Goal: Task Accomplishment & Management: Use online tool/utility

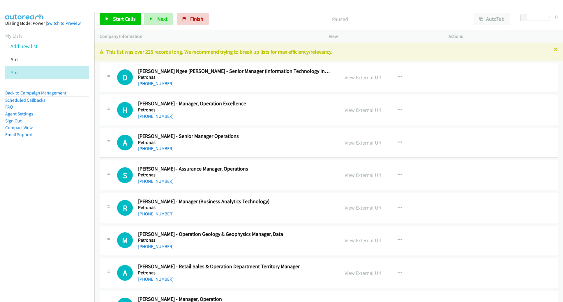
click at [360, 76] on link "View External Url" at bounding box center [363, 77] width 37 height 7
click at [363, 74] on link "View External Url" at bounding box center [363, 77] width 37 height 7
click at [368, 75] on link "View External Url" at bounding box center [363, 77] width 37 height 7
click at [126, 17] on span "Start Calls" at bounding box center [124, 18] width 23 height 7
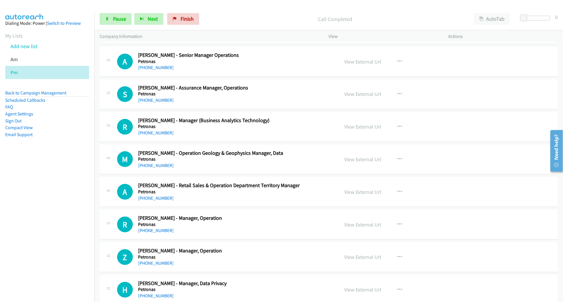
scroll to position [82, 0]
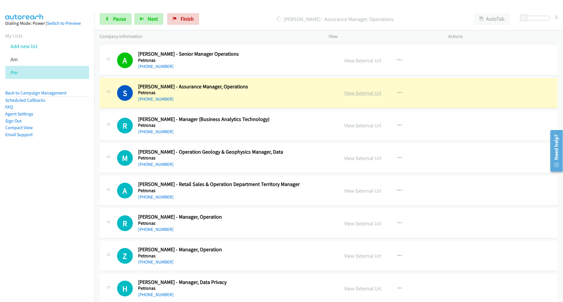
click at [355, 94] on link "View External Url" at bounding box center [363, 92] width 37 height 7
click at [118, 24] on link "Pause" at bounding box center [116, 19] width 32 height 12
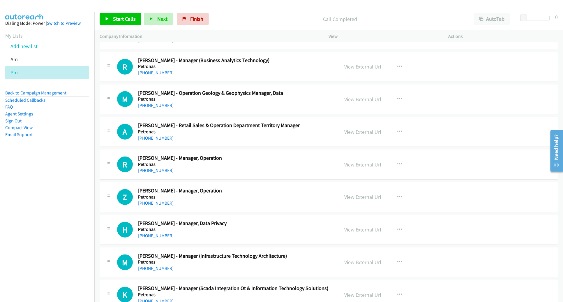
scroll to position [142, 0]
click at [112, 12] on div "Start Calls Pause Next Finish Call Completed AutoTab AutoTab 0" at bounding box center [328, 19] width 469 height 22
click at [112, 18] on link "Start Calls" at bounding box center [121, 19] width 42 height 12
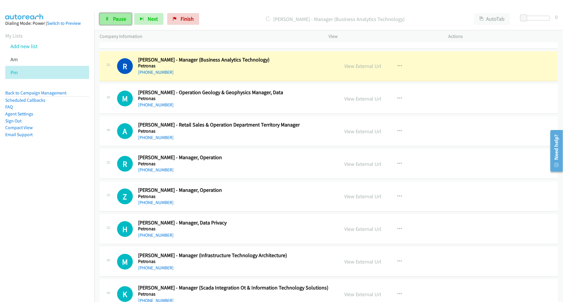
click at [121, 20] on span "Pause" at bounding box center [119, 18] width 13 height 7
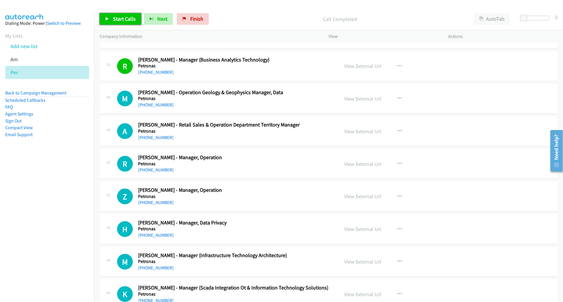
click at [119, 21] on span "Start Calls" at bounding box center [124, 18] width 23 height 7
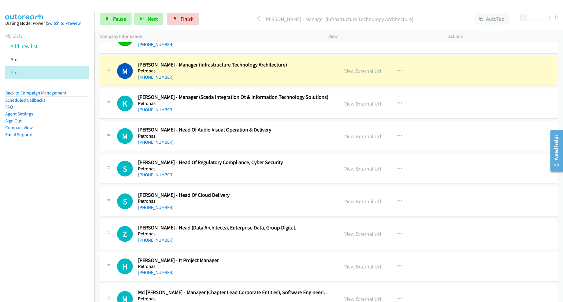
scroll to position [334, 0]
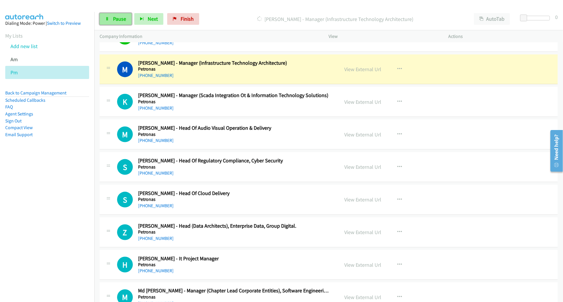
click at [116, 20] on span "Pause" at bounding box center [119, 18] width 13 height 7
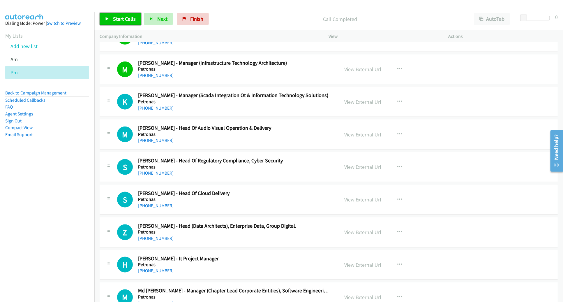
click at [125, 17] on span "Start Calls" at bounding box center [124, 18] width 23 height 7
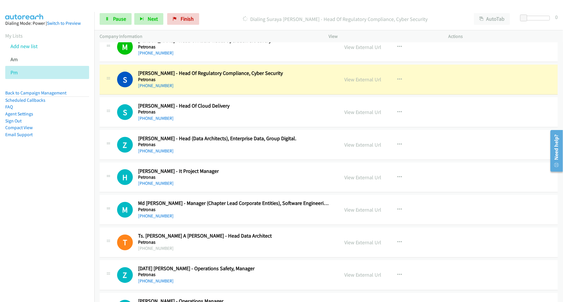
scroll to position [442, 0]
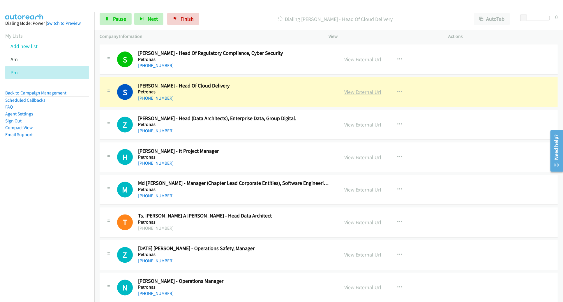
click at [351, 94] on link "View External Url" at bounding box center [363, 92] width 37 height 7
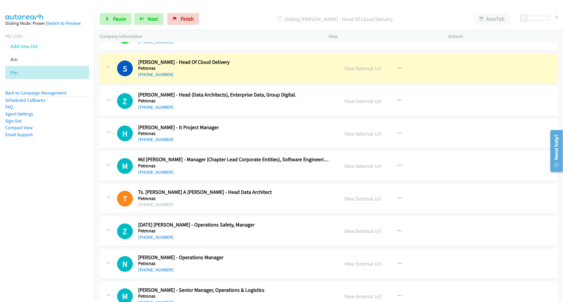
scroll to position [465, 0]
click at [117, 17] on span "Pause" at bounding box center [119, 18] width 13 height 7
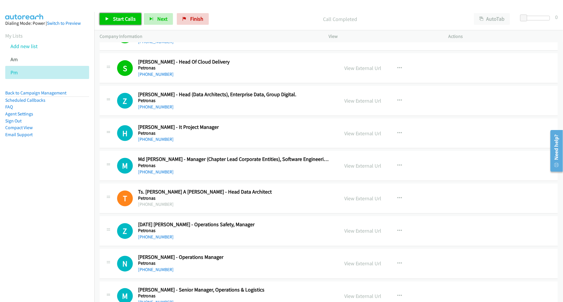
click at [127, 21] on span "Start Calls" at bounding box center [124, 18] width 23 height 7
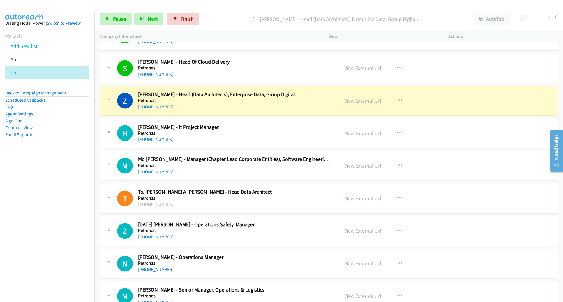
click at [355, 101] on link "View External Url" at bounding box center [363, 100] width 37 height 7
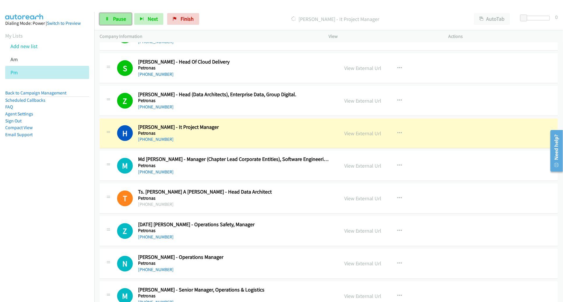
click at [114, 22] on link "Pause" at bounding box center [116, 19] width 32 height 12
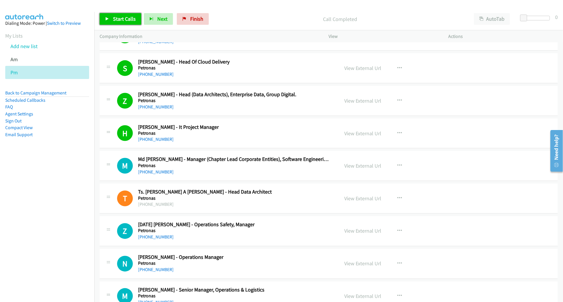
click at [123, 16] on span "Start Calls" at bounding box center [124, 18] width 23 height 7
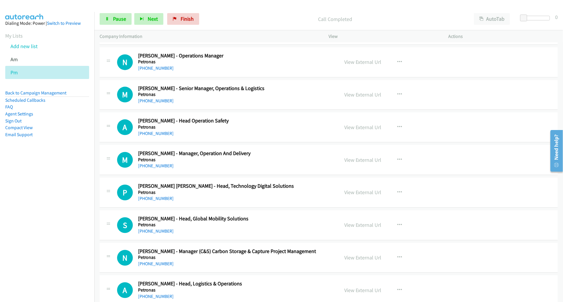
scroll to position [669, 0]
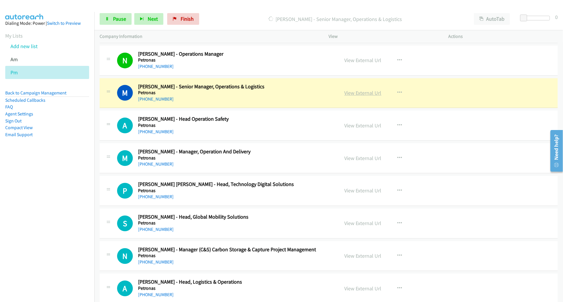
click at [350, 89] on link "View External Url" at bounding box center [363, 92] width 37 height 7
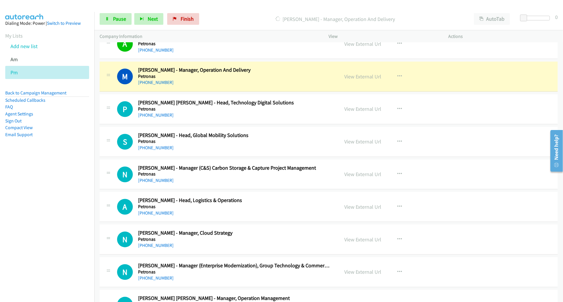
scroll to position [752, 0]
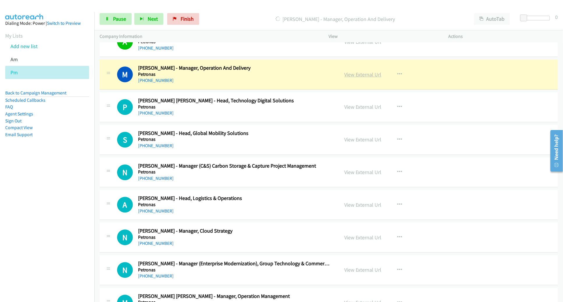
click at [361, 73] on link "View External Url" at bounding box center [363, 74] width 37 height 7
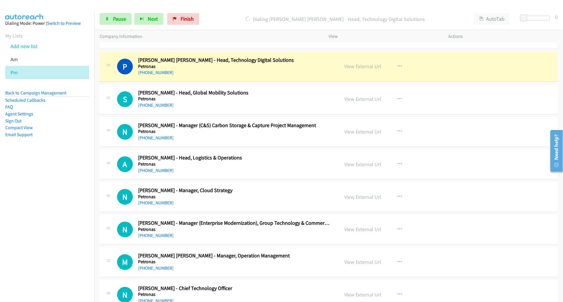
scroll to position [793, 0]
click at [362, 66] on link "View External Url" at bounding box center [363, 66] width 37 height 7
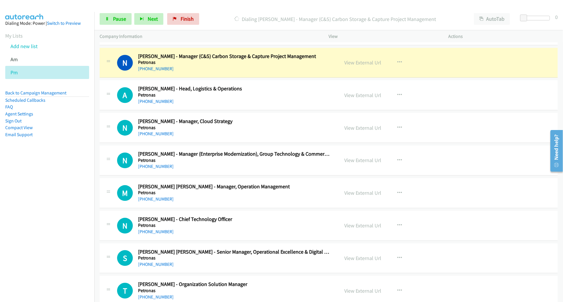
scroll to position [862, 0]
click at [117, 19] on span "Pause" at bounding box center [119, 18] width 13 height 7
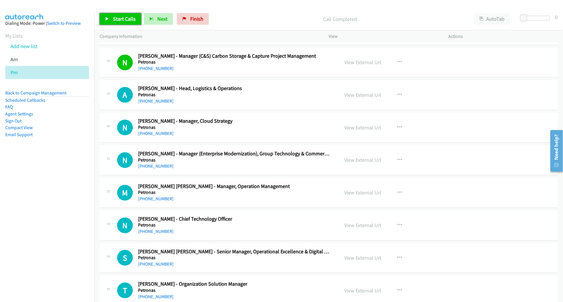
click at [118, 21] on span "Start Calls" at bounding box center [124, 18] width 23 height 7
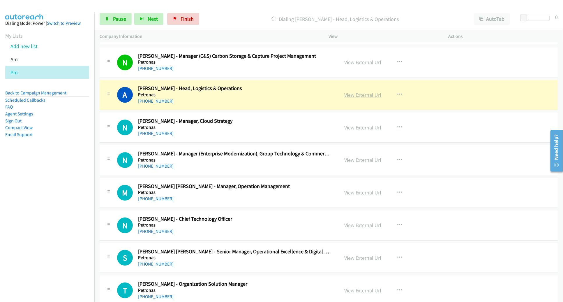
click at [349, 94] on link "View External Url" at bounding box center [363, 95] width 37 height 7
click at [119, 17] on span "Pause" at bounding box center [119, 18] width 13 height 7
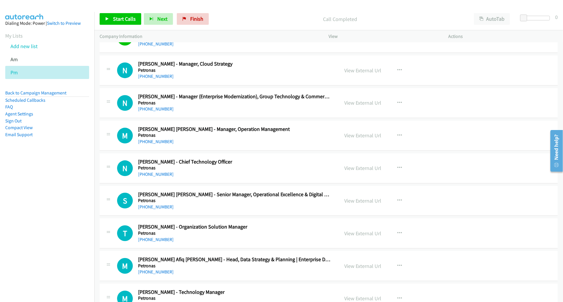
scroll to position [920, 0]
click at [128, 18] on span "Start Calls" at bounding box center [124, 18] width 23 height 7
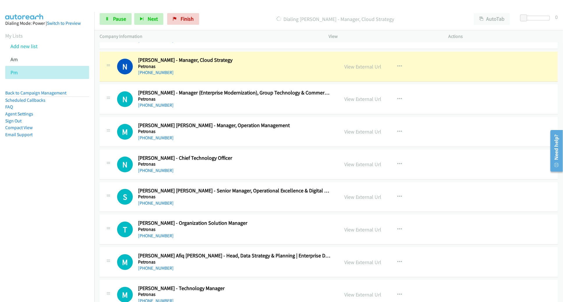
scroll to position [925, 0]
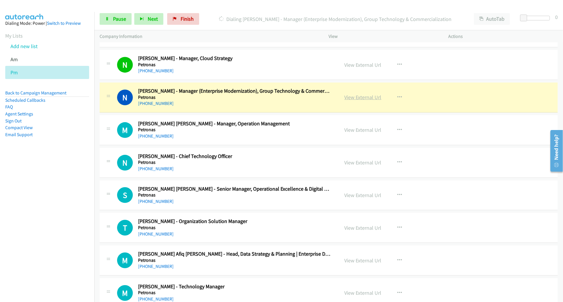
click at [354, 97] on link "View External Url" at bounding box center [363, 97] width 37 height 7
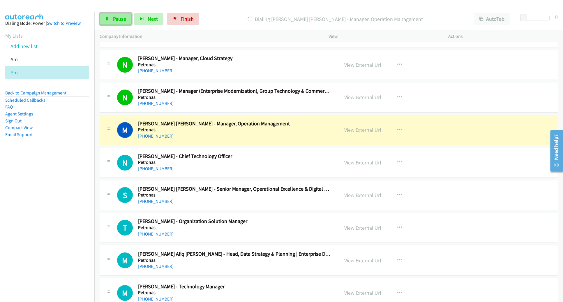
click at [120, 15] on span "Pause" at bounding box center [119, 18] width 13 height 7
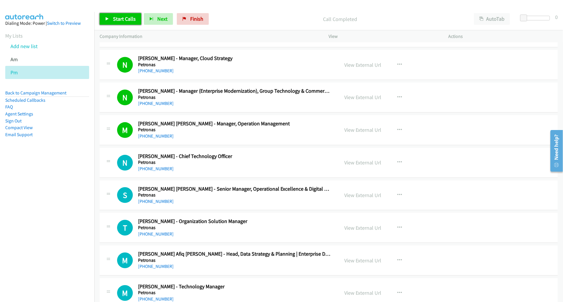
click at [127, 17] on span "Start Calls" at bounding box center [124, 18] width 23 height 7
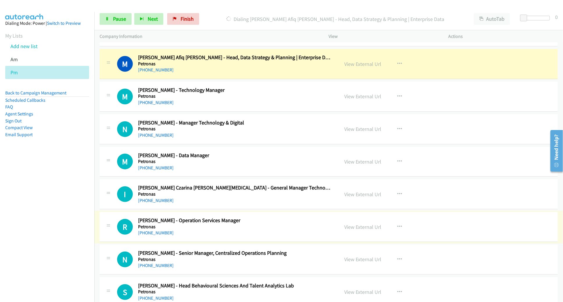
scroll to position [1121, 0]
click at [104, 20] on link "Pause" at bounding box center [116, 19] width 32 height 12
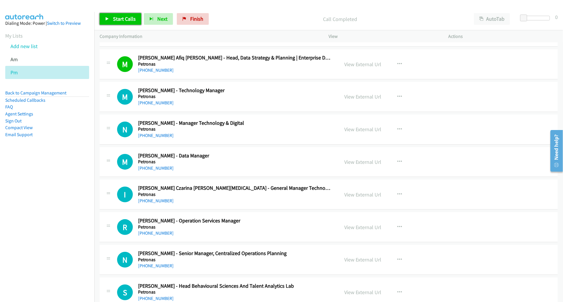
click at [112, 17] on link "Start Calls" at bounding box center [121, 19] width 42 height 12
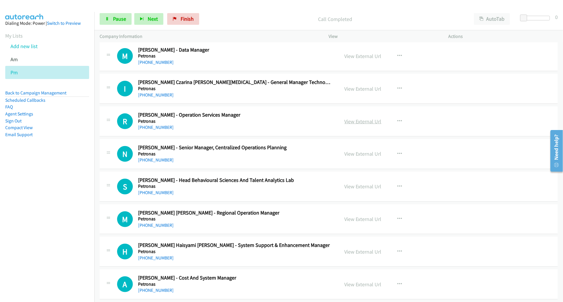
scroll to position [1225, 0]
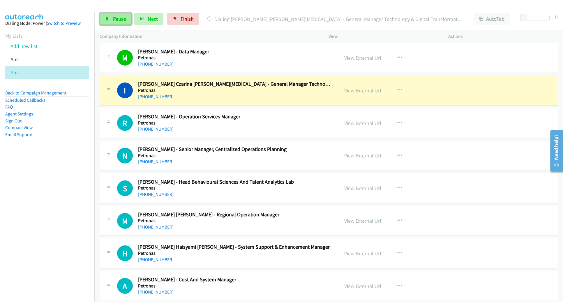
click at [110, 18] on link "Pause" at bounding box center [116, 19] width 32 height 12
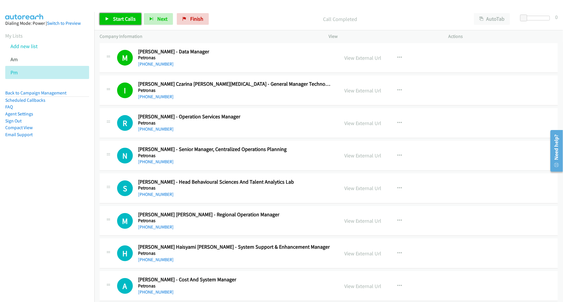
click at [127, 23] on link "Start Calls" at bounding box center [121, 19] width 42 height 12
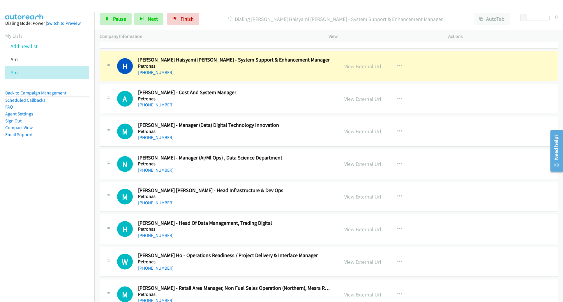
scroll to position [1413, 0]
click at [356, 64] on link "View External Url" at bounding box center [363, 65] width 37 height 7
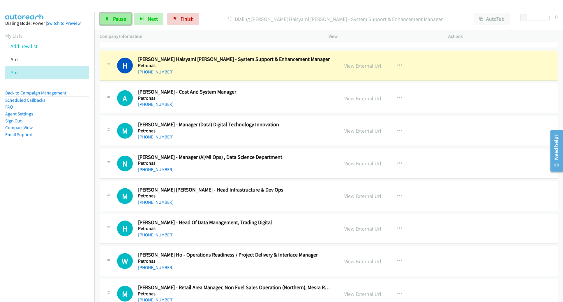
click at [115, 15] on span "Pause" at bounding box center [119, 18] width 13 height 7
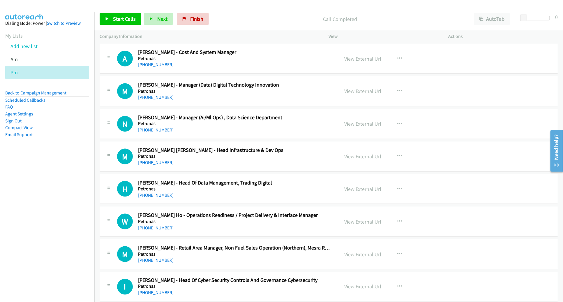
scroll to position [1452, 0]
click at [132, 24] on link "Start Calls" at bounding box center [121, 19] width 42 height 12
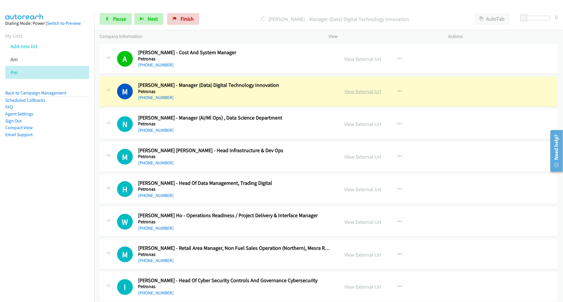
click at [371, 89] on link "View External Url" at bounding box center [363, 91] width 37 height 7
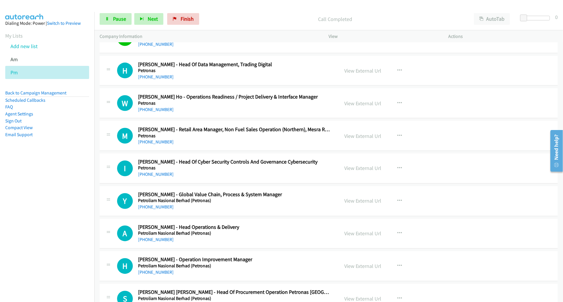
scroll to position [1574, 0]
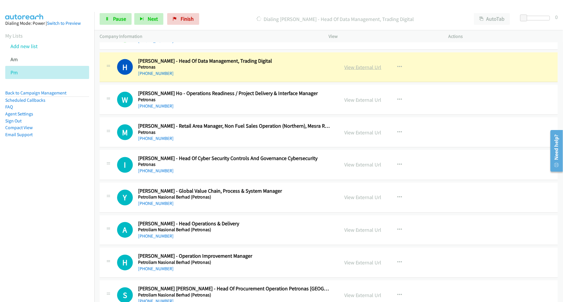
click at [365, 64] on link "View External Url" at bounding box center [363, 67] width 37 height 7
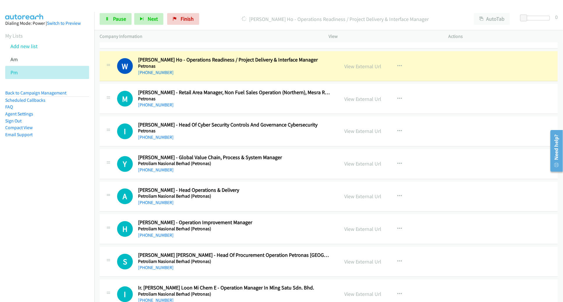
scroll to position [1608, 0]
click at [124, 18] on span "Pause" at bounding box center [119, 18] width 13 height 7
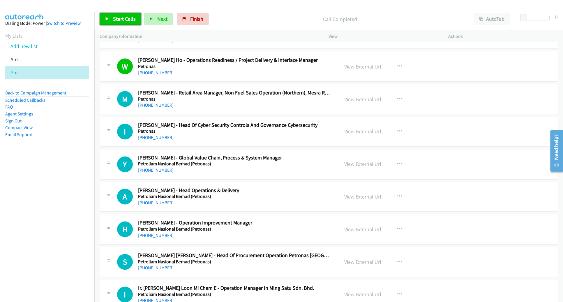
click at [120, 21] on span "Start Calls" at bounding box center [124, 18] width 23 height 7
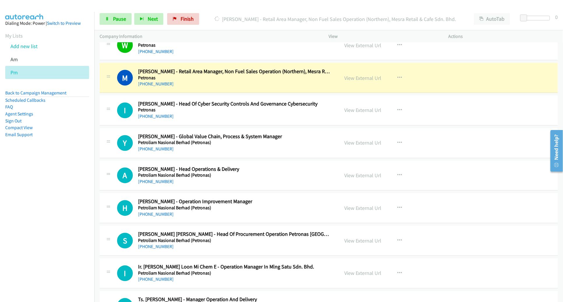
scroll to position [1629, 0]
click at [365, 75] on link "View External Url" at bounding box center [363, 78] width 37 height 7
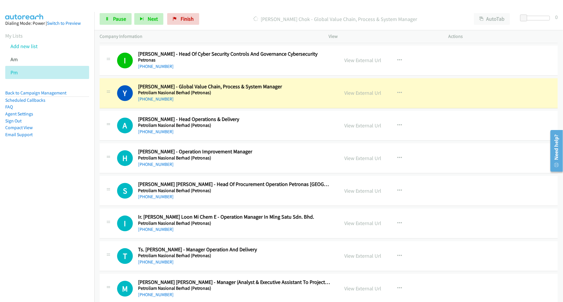
scroll to position [1711, 0]
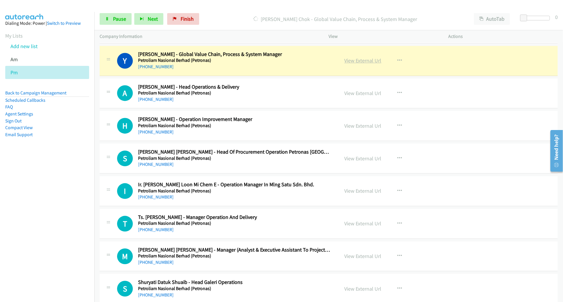
click at [359, 58] on link "View External Url" at bounding box center [363, 60] width 37 height 7
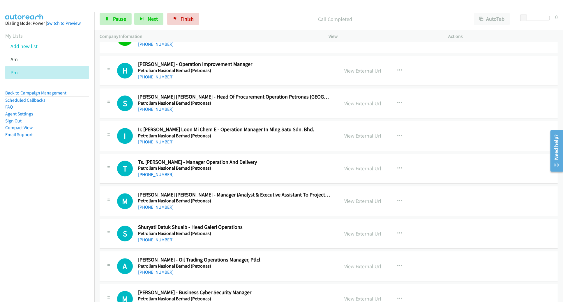
scroll to position [1768, 0]
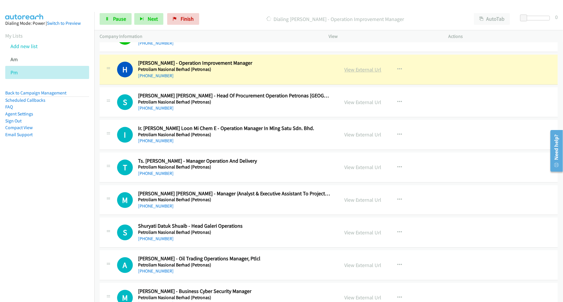
click at [358, 67] on link "View External Url" at bounding box center [363, 69] width 37 height 7
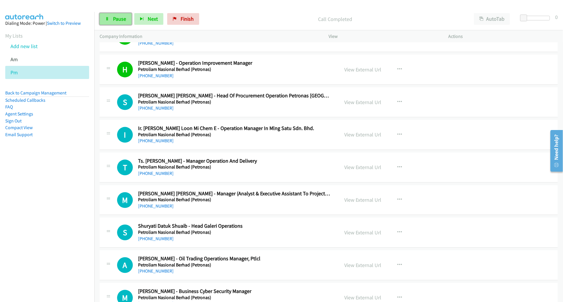
click at [124, 19] on span "Pause" at bounding box center [119, 18] width 13 height 7
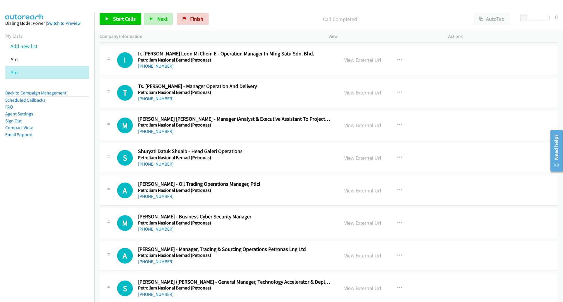
scroll to position [1840, 0]
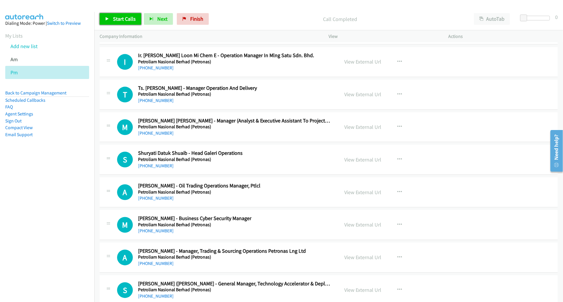
click at [128, 19] on span "Start Calls" at bounding box center [124, 18] width 23 height 7
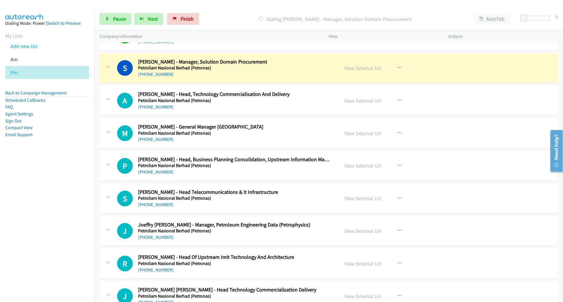
scroll to position [2094, 0]
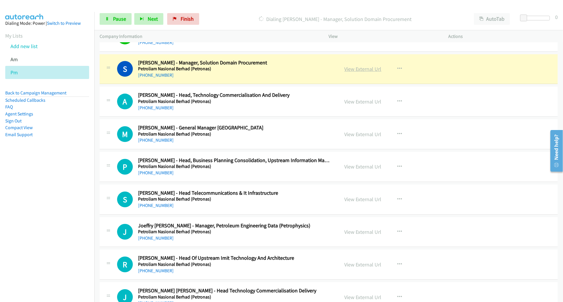
click at [368, 66] on link "View External Url" at bounding box center [363, 69] width 37 height 7
drag, startPoint x: 528, startPoint y: 19, endPoint x: 533, endPoint y: 19, distance: 5.6
click at [533, 19] on div at bounding box center [534, 18] width 27 height 5
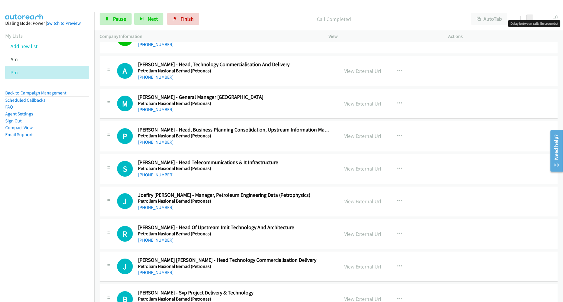
scroll to position [2125, 0]
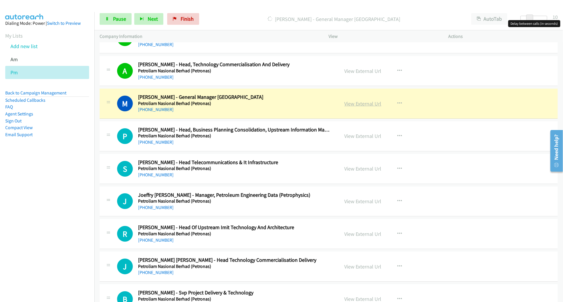
click at [357, 100] on link "View External Url" at bounding box center [363, 103] width 37 height 7
click at [118, 17] on span "Pause" at bounding box center [119, 18] width 13 height 7
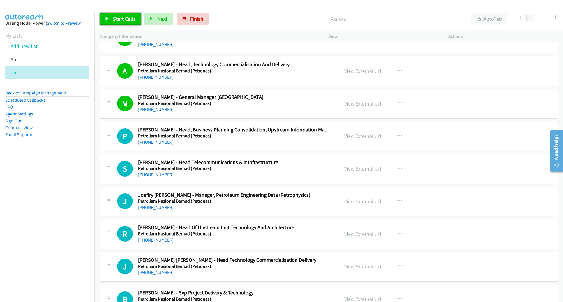
click at [132, 17] on span "Start Calls" at bounding box center [124, 18] width 23 height 7
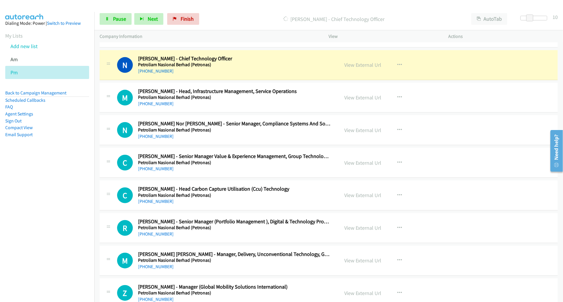
scroll to position [2391, 0]
click at [117, 20] on span "Pause" at bounding box center [119, 18] width 13 height 7
